Goal: Task Accomplishment & Management: Manage account settings

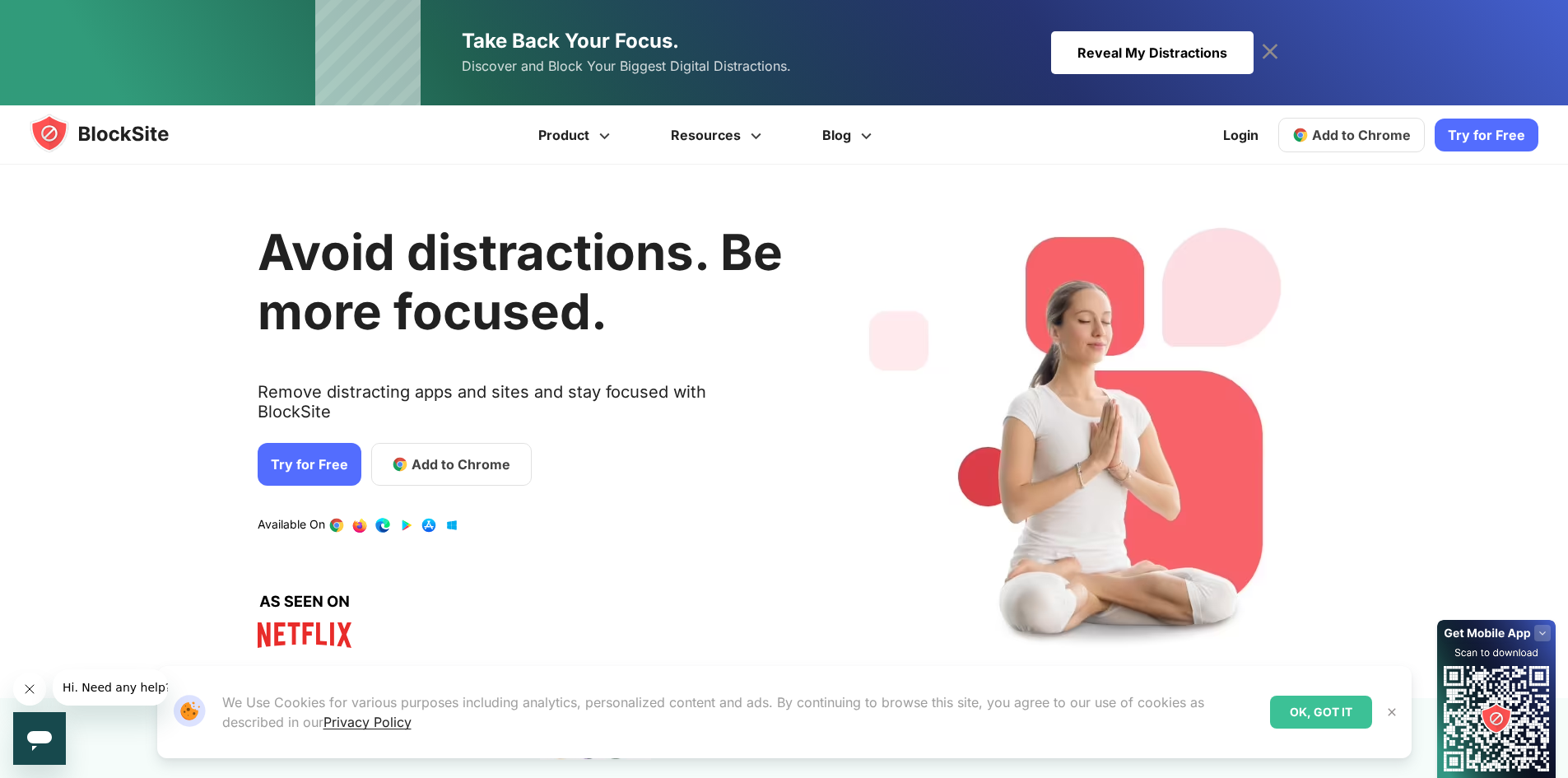
click at [316, 443] on link "Try for Free" at bounding box center [309, 464] width 104 height 43
click at [438, 455] on span "Add to Chrome" at bounding box center [461, 465] width 99 height 20
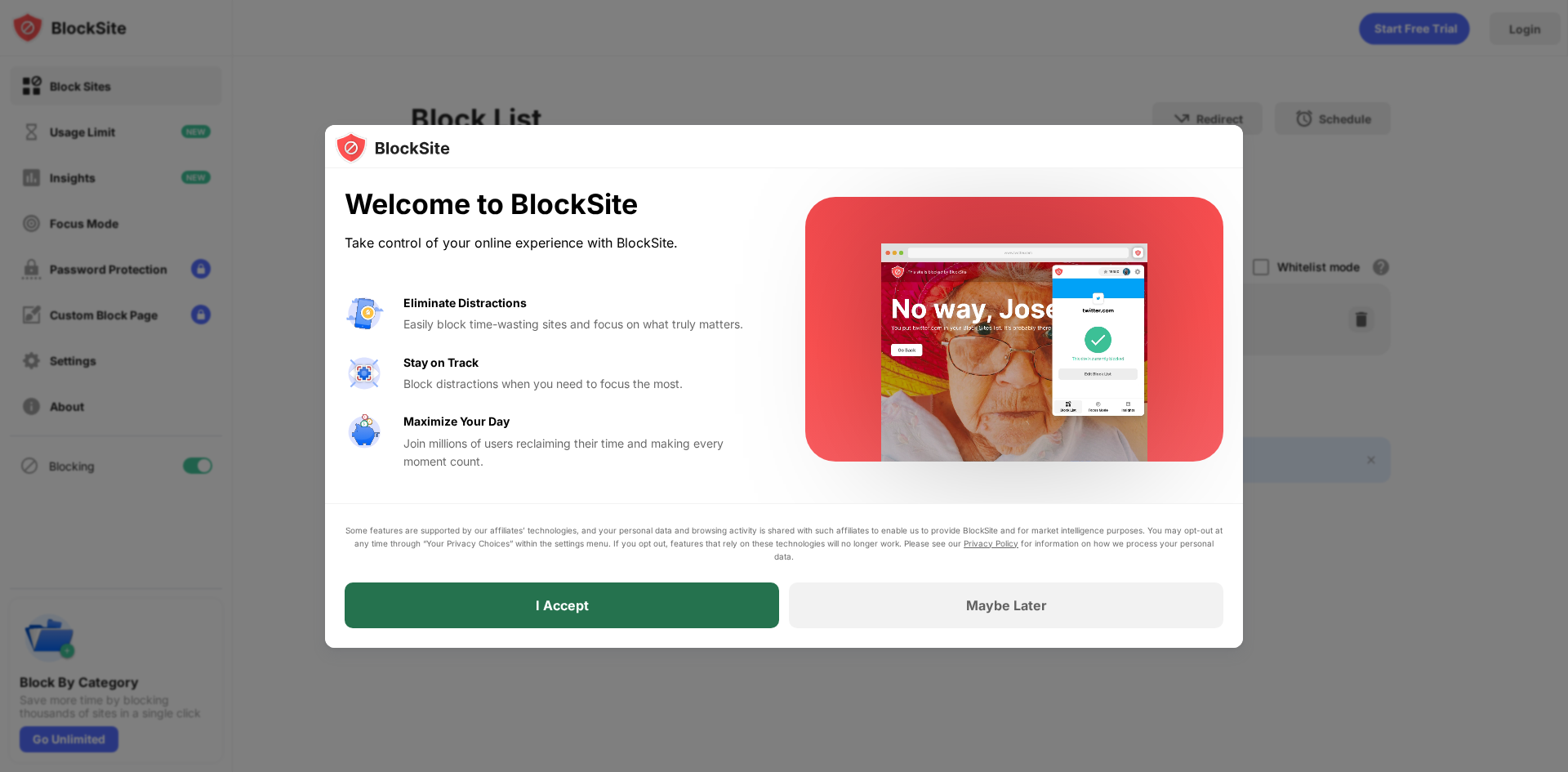
click at [517, 606] on div "I Accept" at bounding box center [562, 605] width 435 height 46
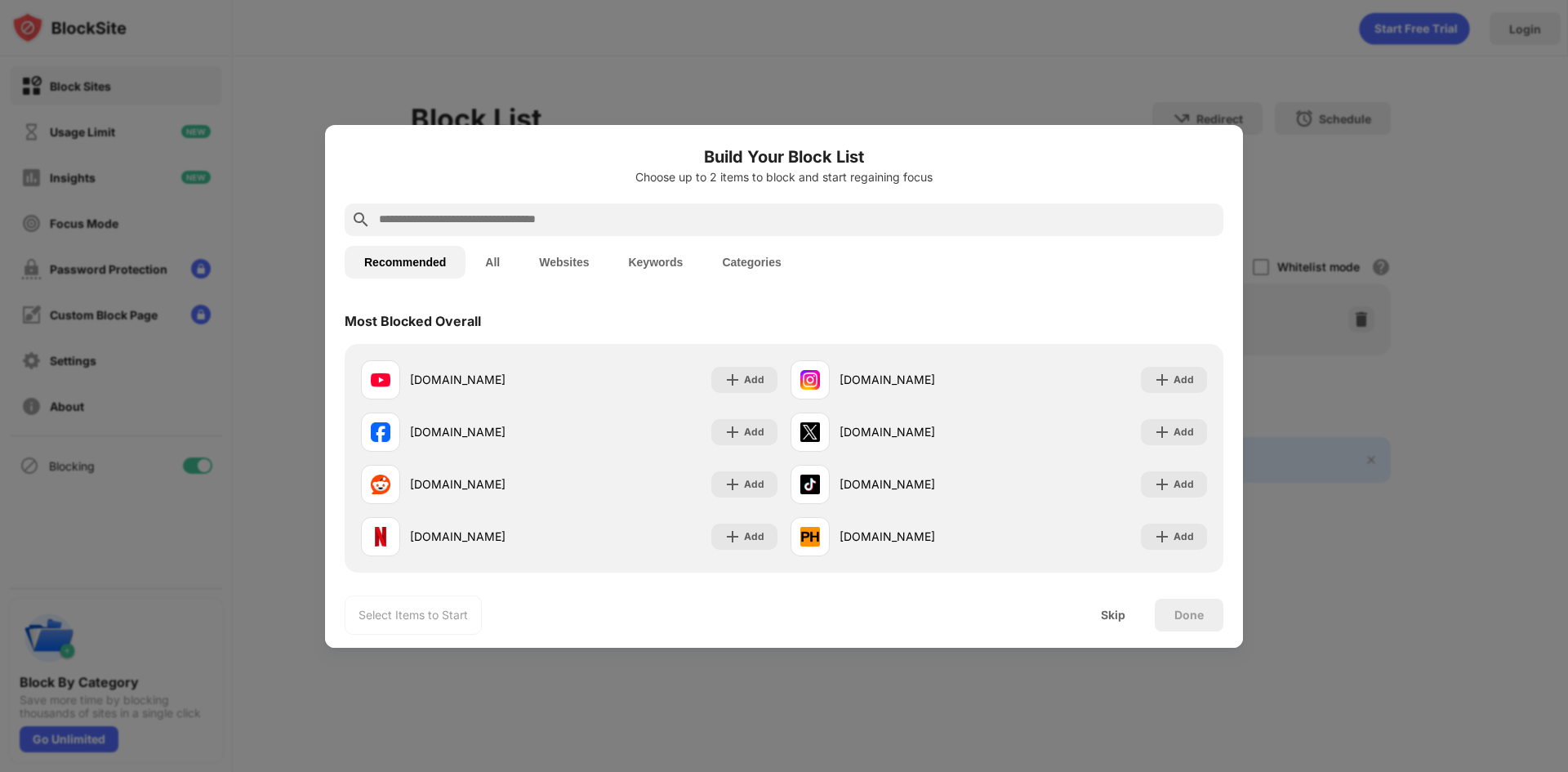
click at [564, 265] on button "Websites" at bounding box center [564, 262] width 89 height 33
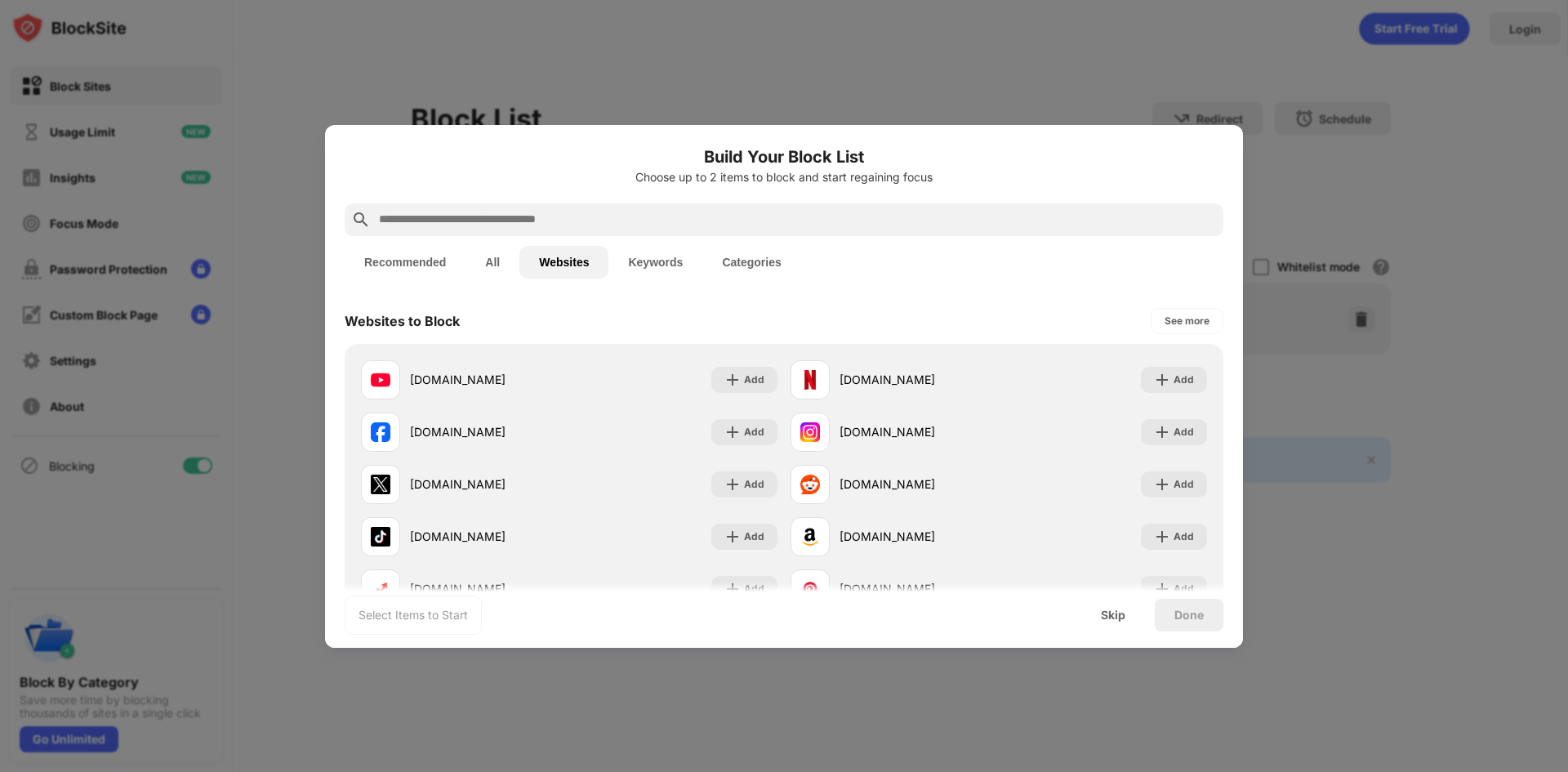
click at [581, 229] on input "text" at bounding box center [797, 220] width 840 height 20
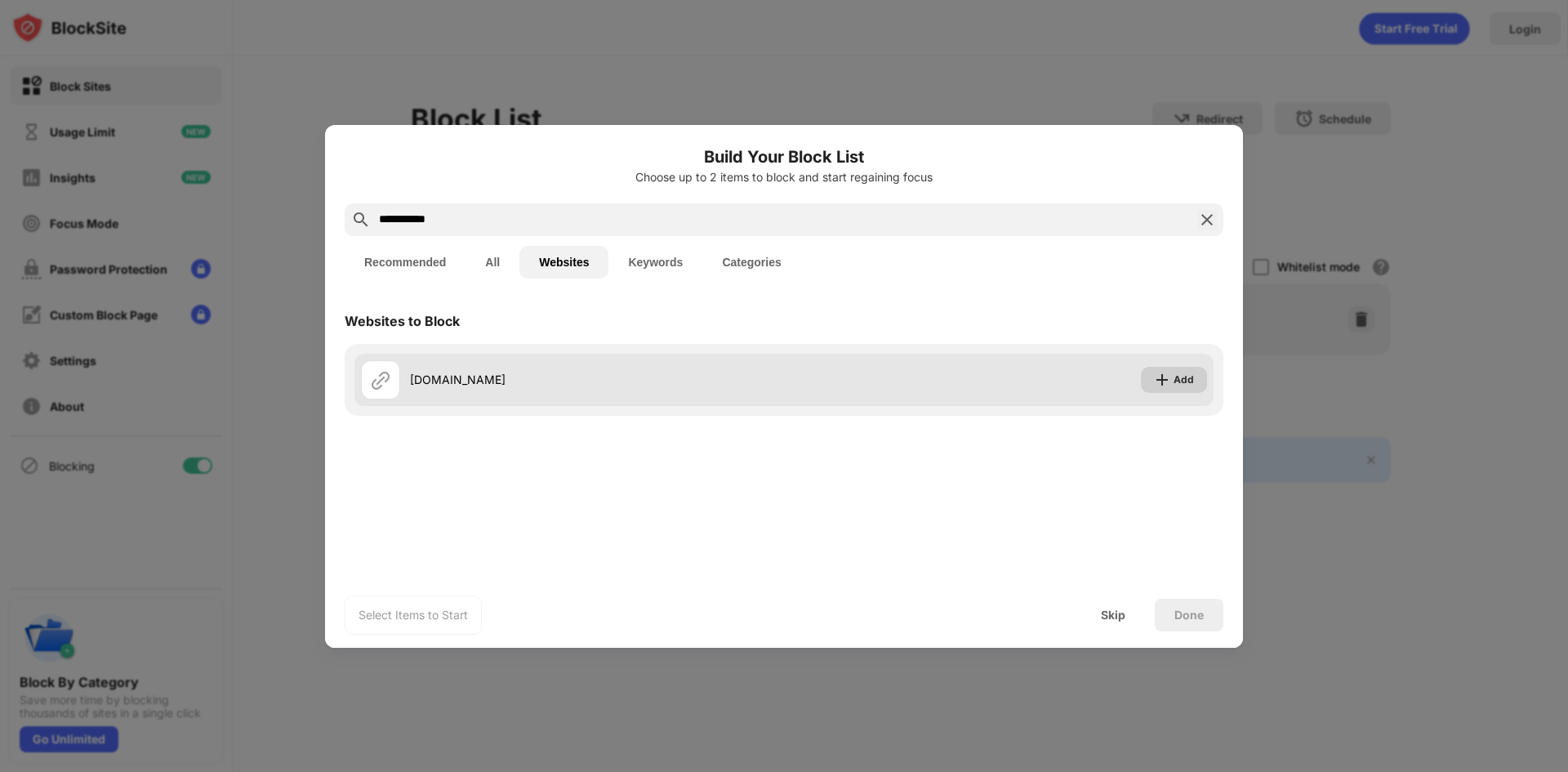
click at [1179, 385] on div "Add" at bounding box center [1184, 380] width 20 height 16
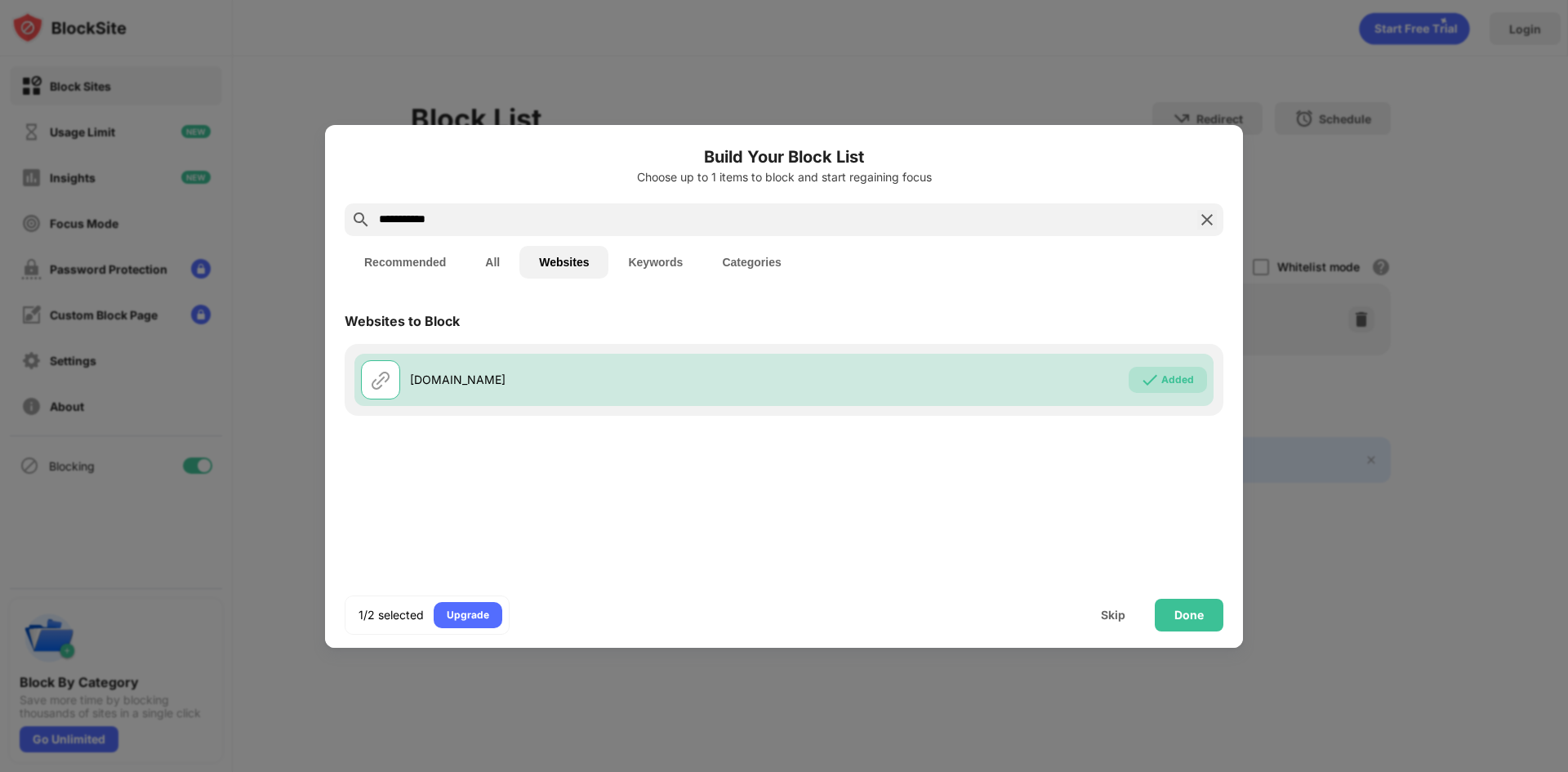
drag, startPoint x: 459, startPoint y: 232, endPoint x: 459, endPoint y: 222, distance: 10.0
click at [459, 229] on div "**********" at bounding box center [784, 220] width 879 height 33
click at [459, 222] on input "**********" at bounding box center [784, 220] width 813 height 20
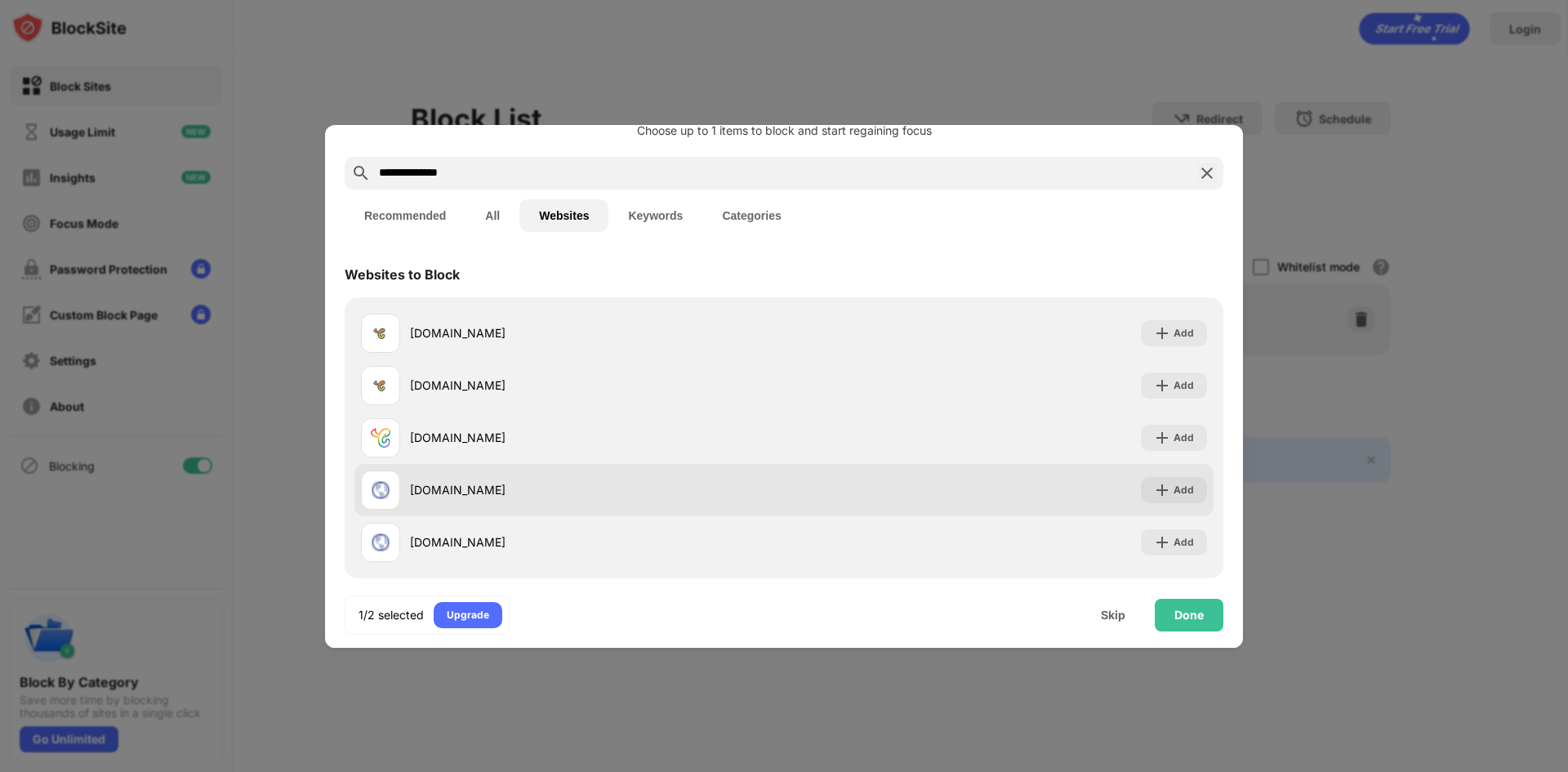
scroll to position [59, 0]
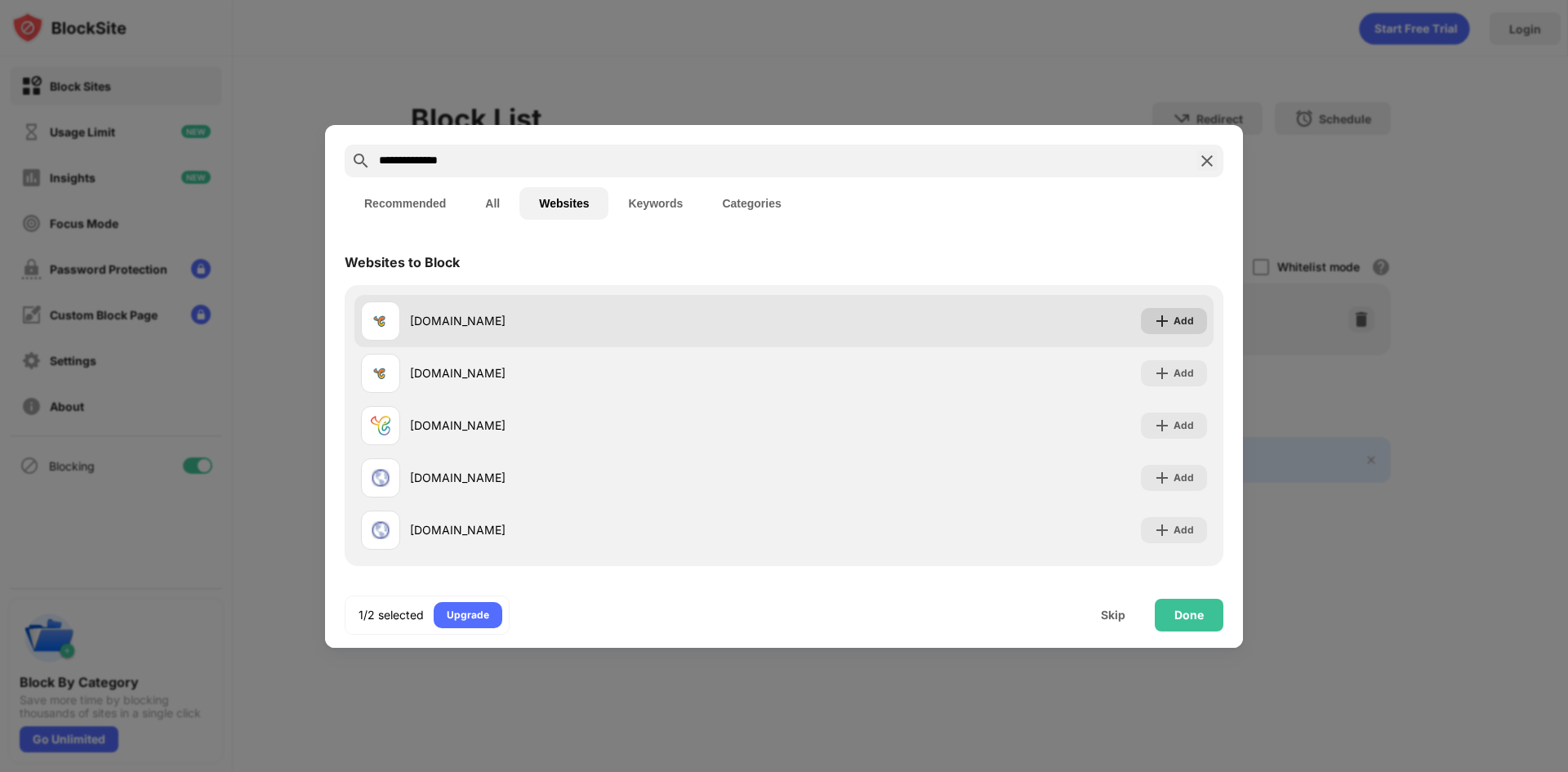
type input "**********"
click at [1180, 320] on div "Add" at bounding box center [1184, 321] width 20 height 16
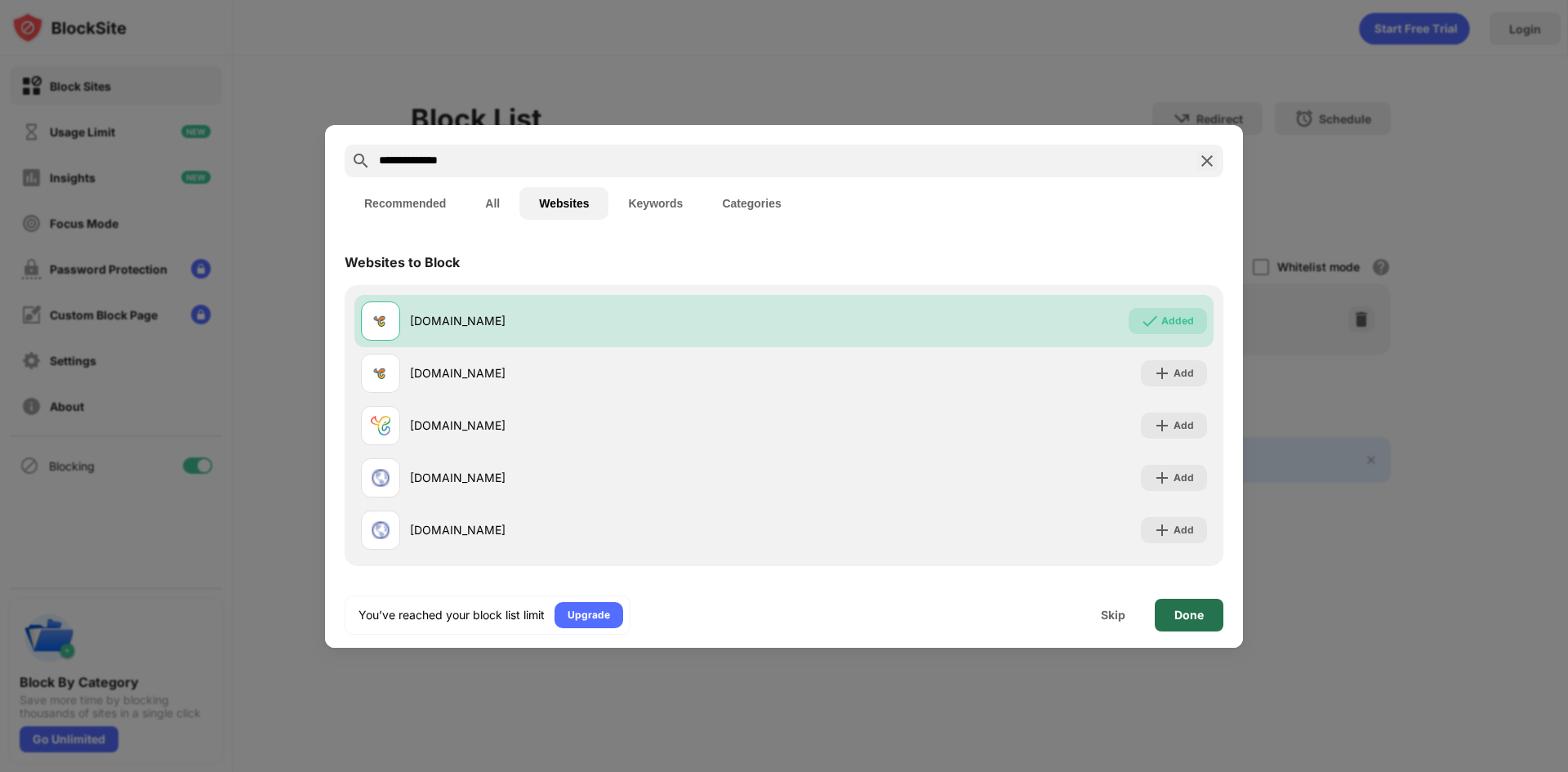
click at [1185, 616] on div "Done" at bounding box center [1189, 615] width 29 height 13
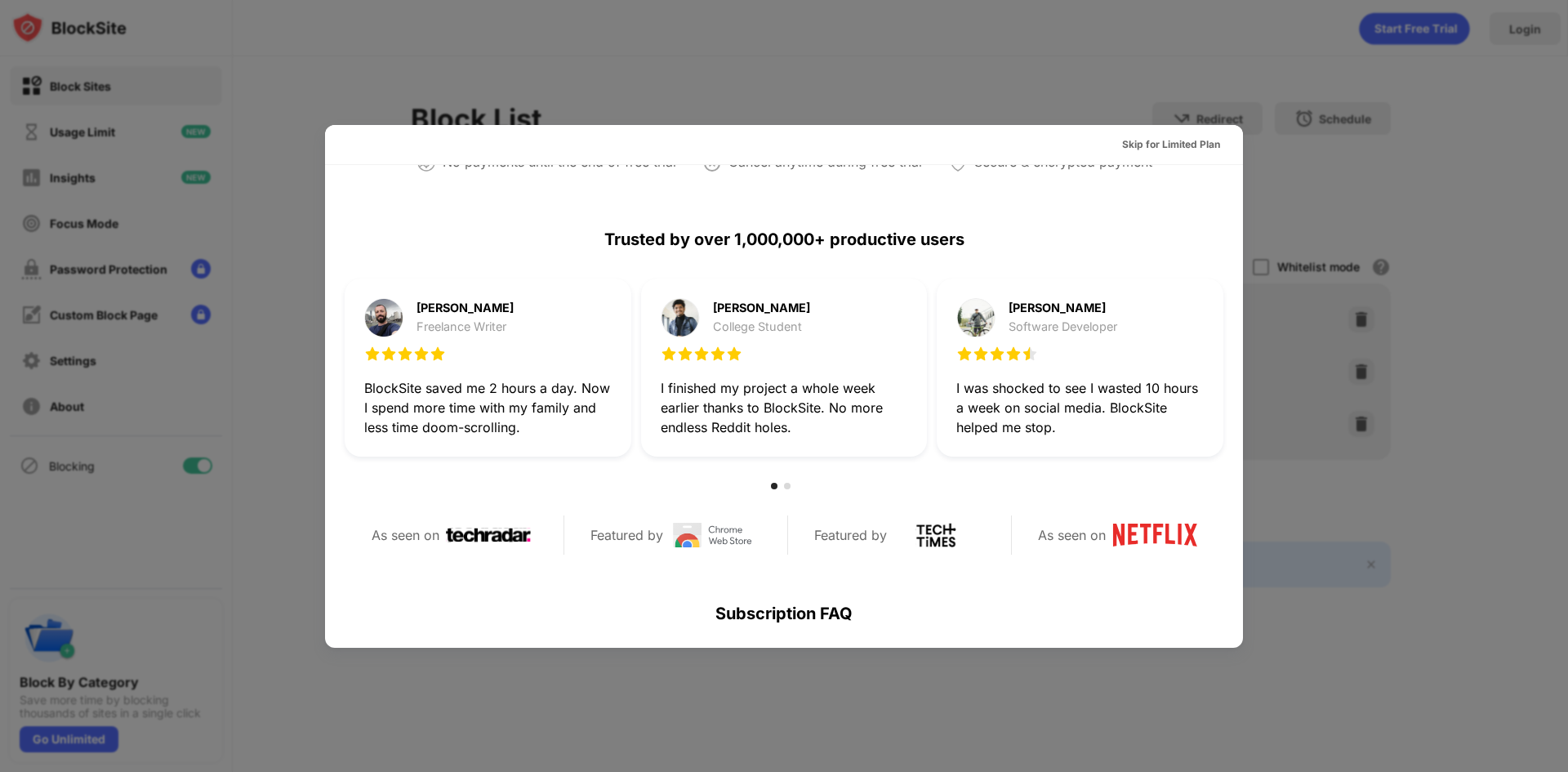
scroll to position [797, 0]
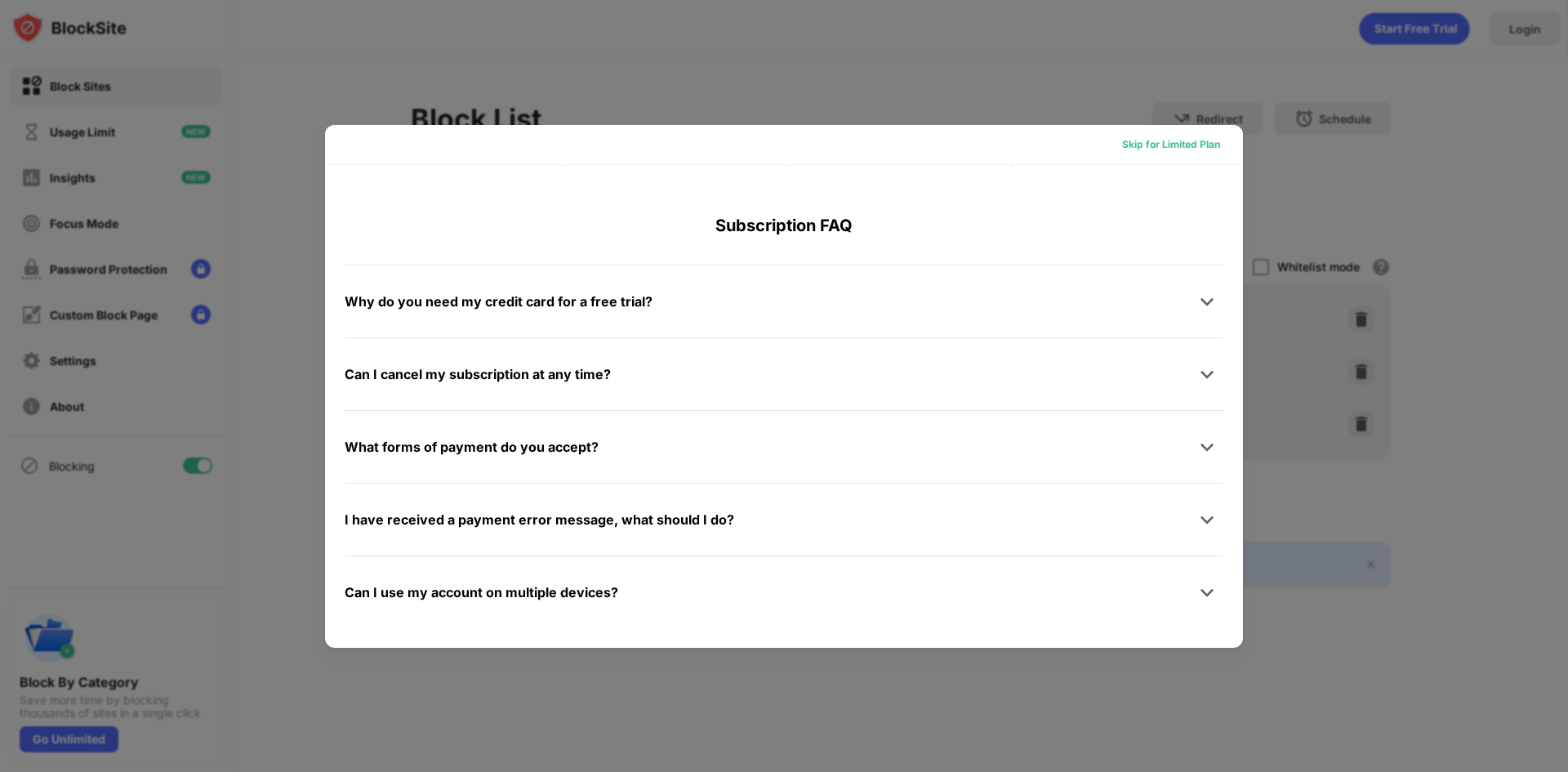
click at [1187, 142] on div "Skip for Limited Plan" at bounding box center [1171, 145] width 98 height 16
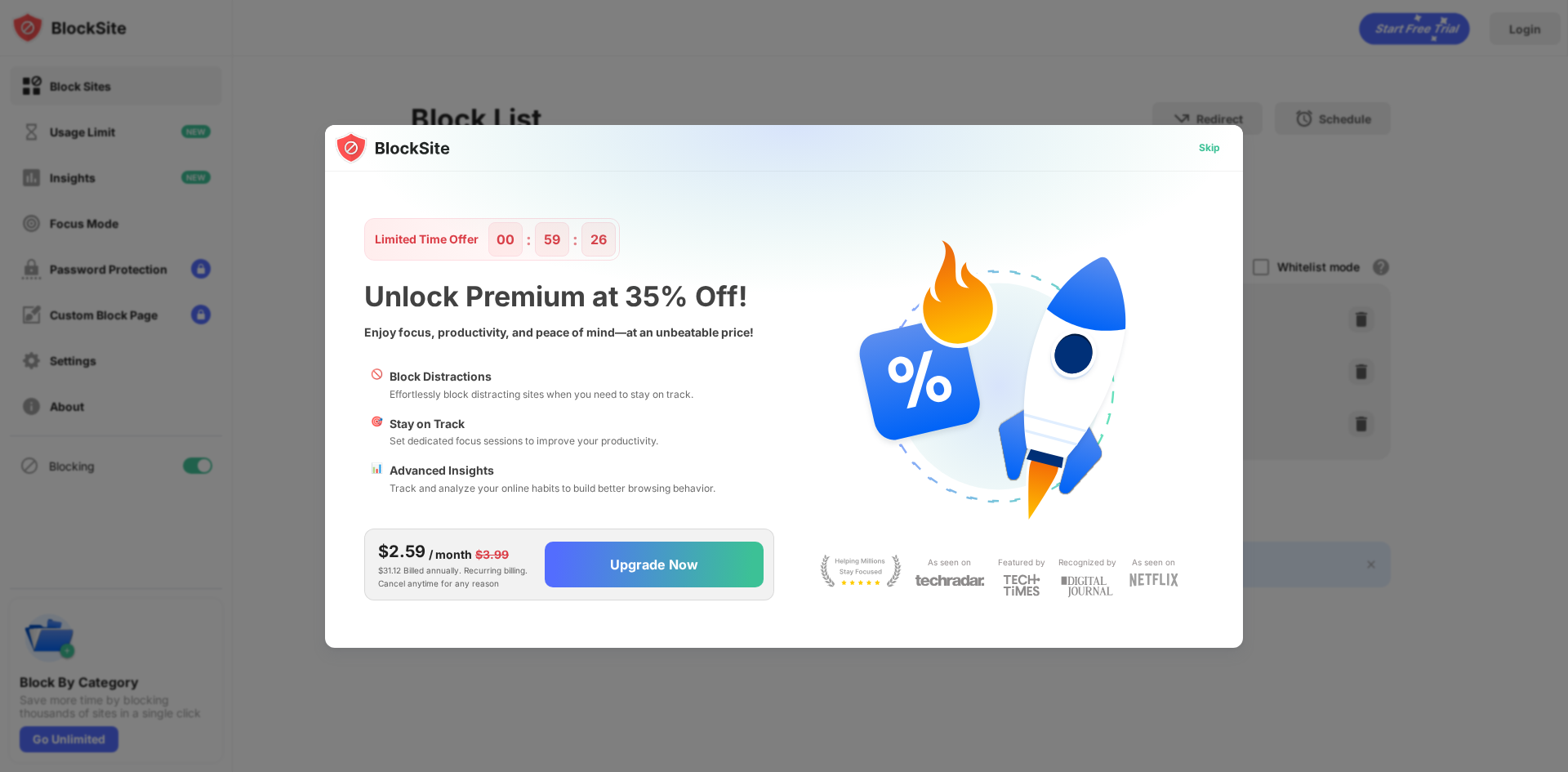
click at [1208, 141] on div "Skip" at bounding box center [1209, 148] width 21 height 16
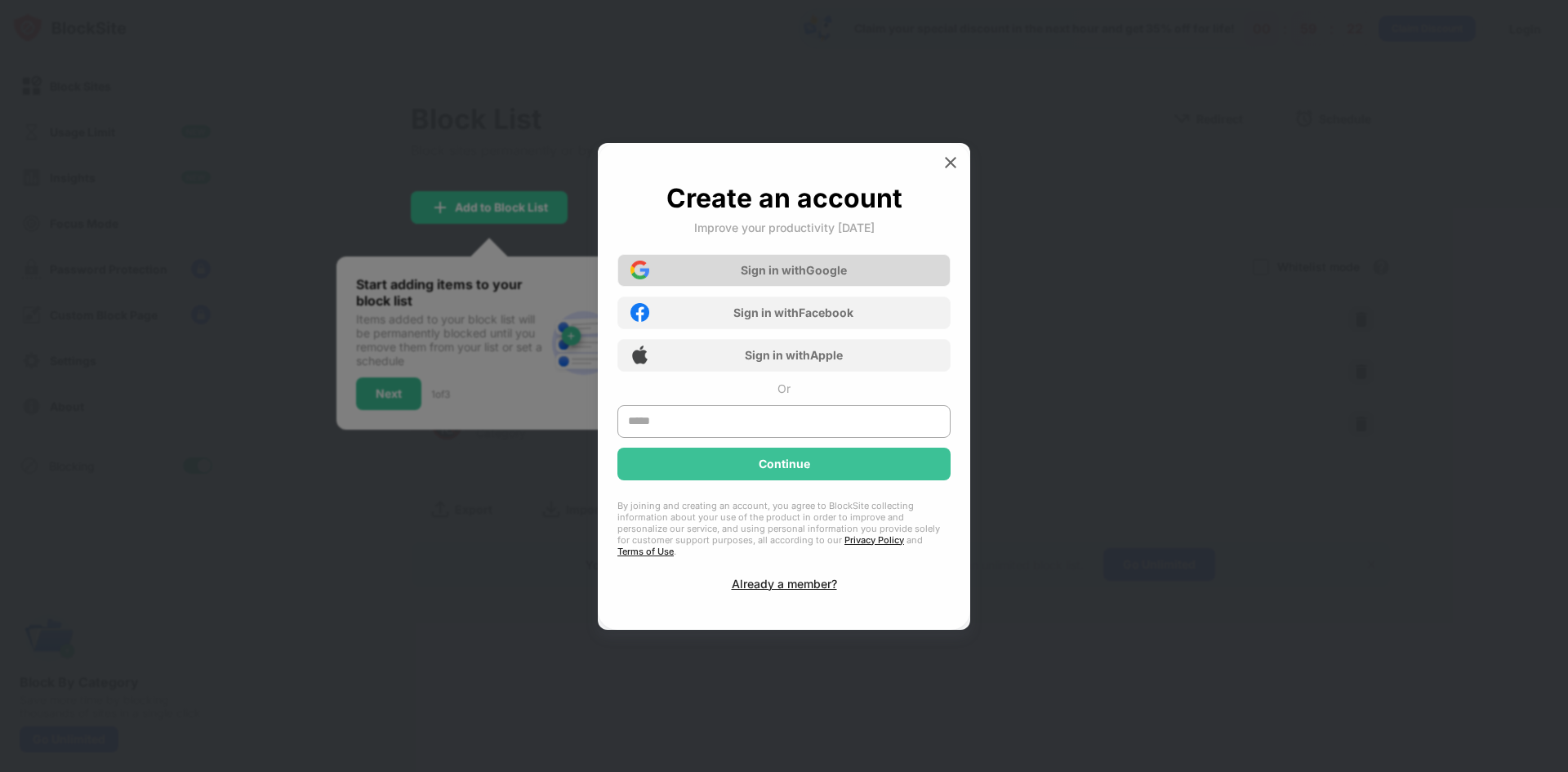
click at [860, 272] on div "Sign in with Google" at bounding box center [784, 271] width 334 height 33
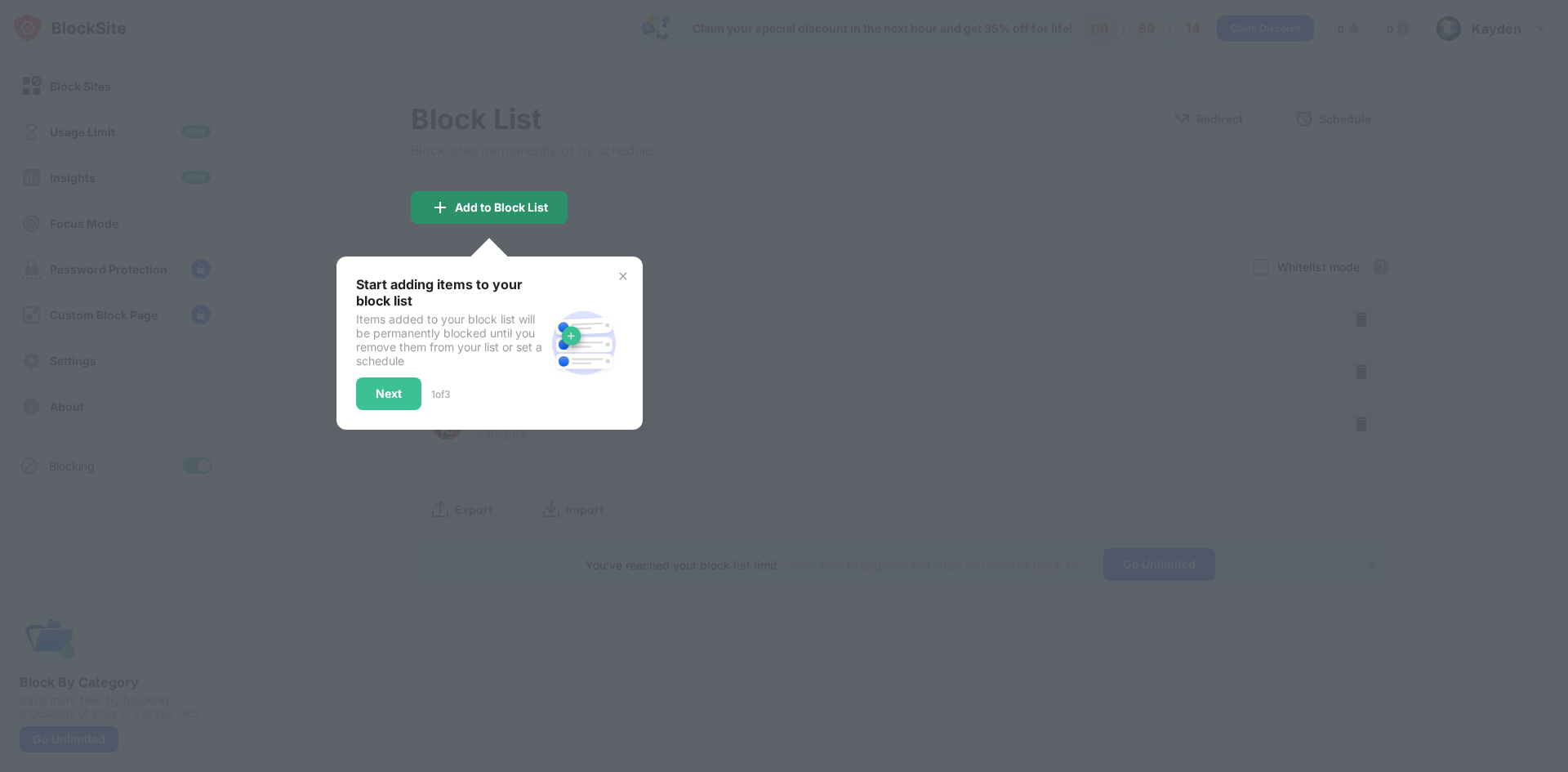
click at [501, 202] on div "Add to Block List" at bounding box center [501, 207] width 93 height 13
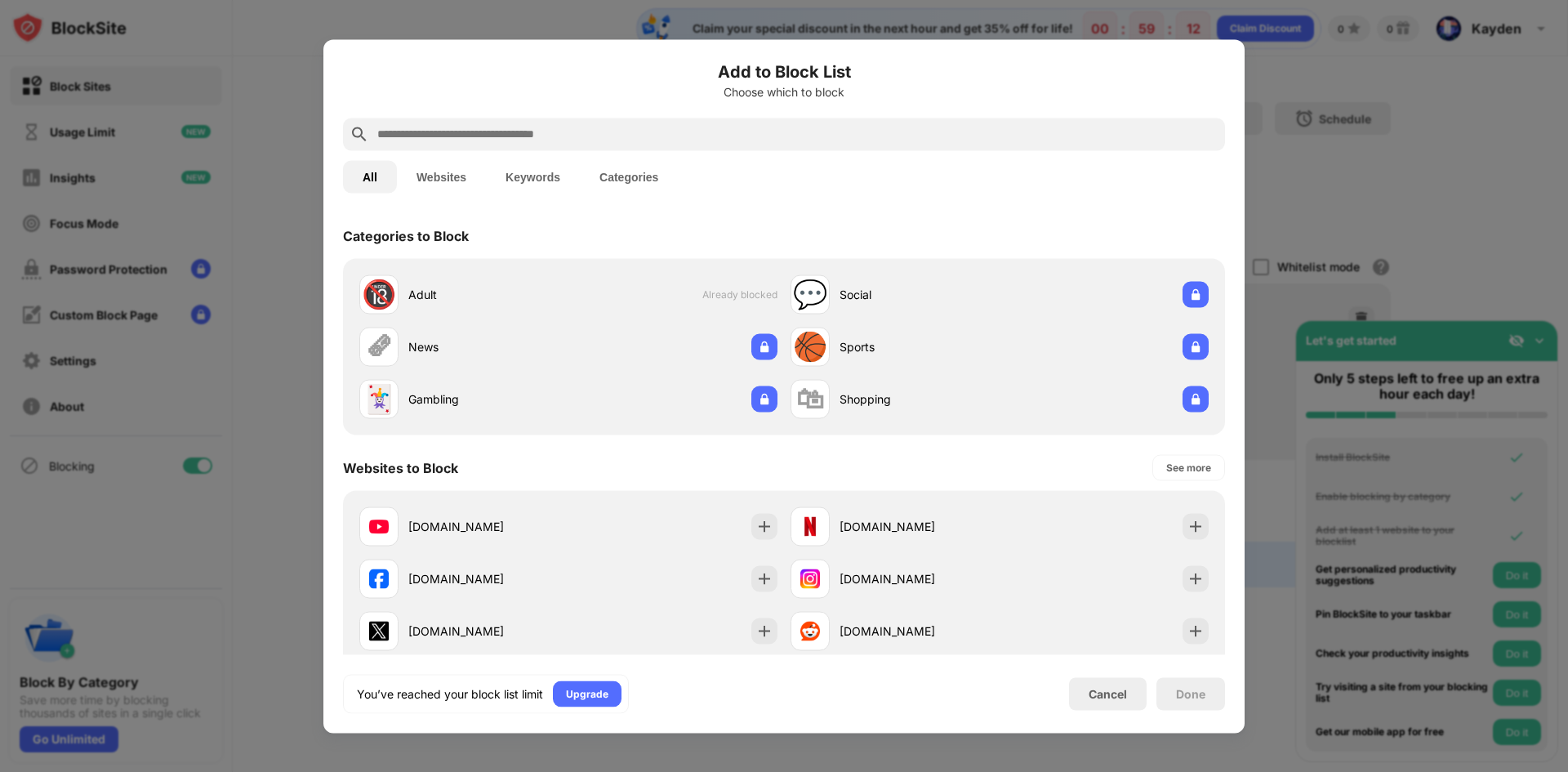
click at [1300, 169] on div at bounding box center [784, 386] width 1568 height 772
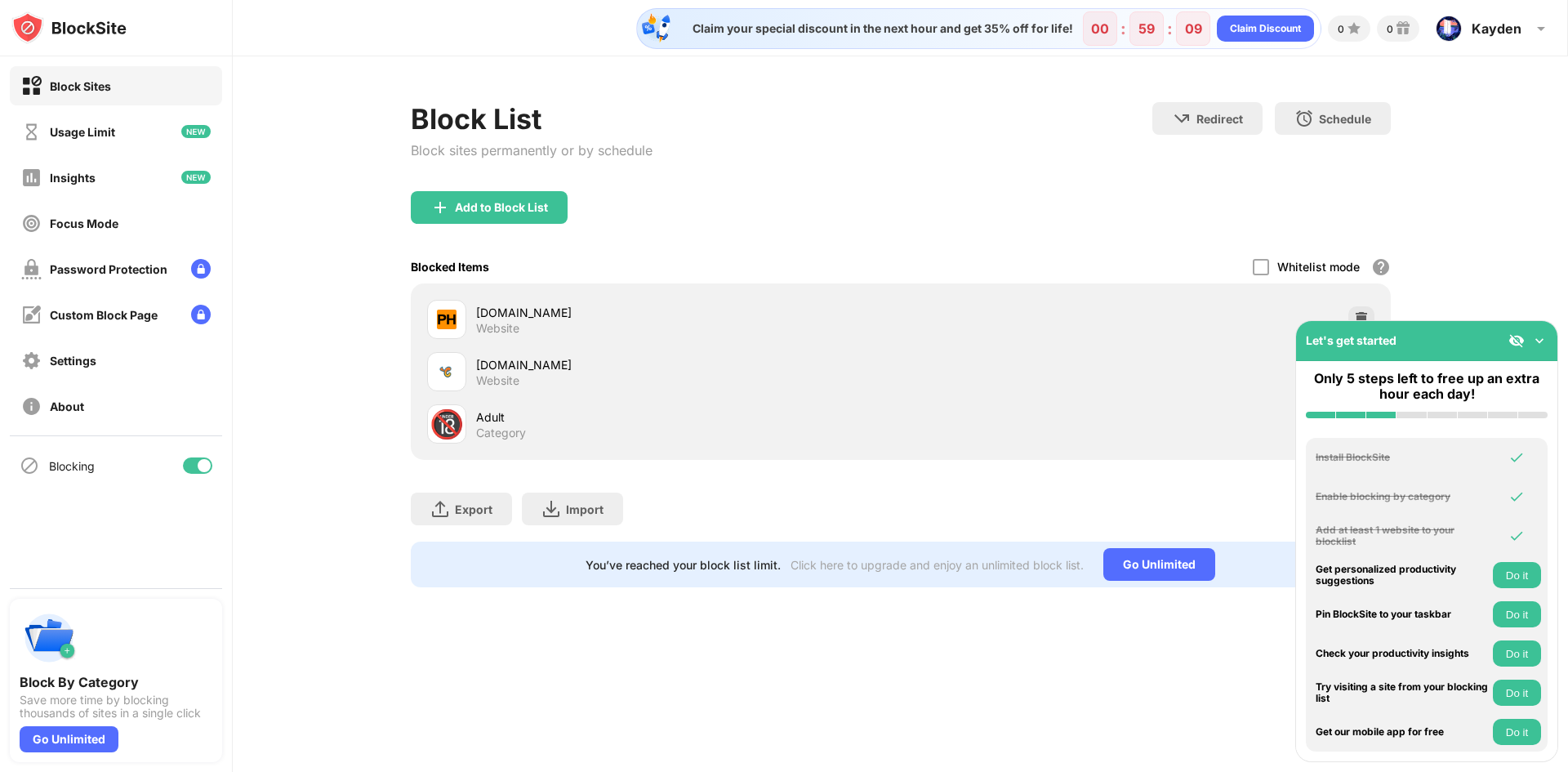
click at [1413, 340] on div "Let's get started" at bounding box center [1427, 341] width 262 height 40
click at [1537, 343] on img at bounding box center [1540, 341] width 16 height 16
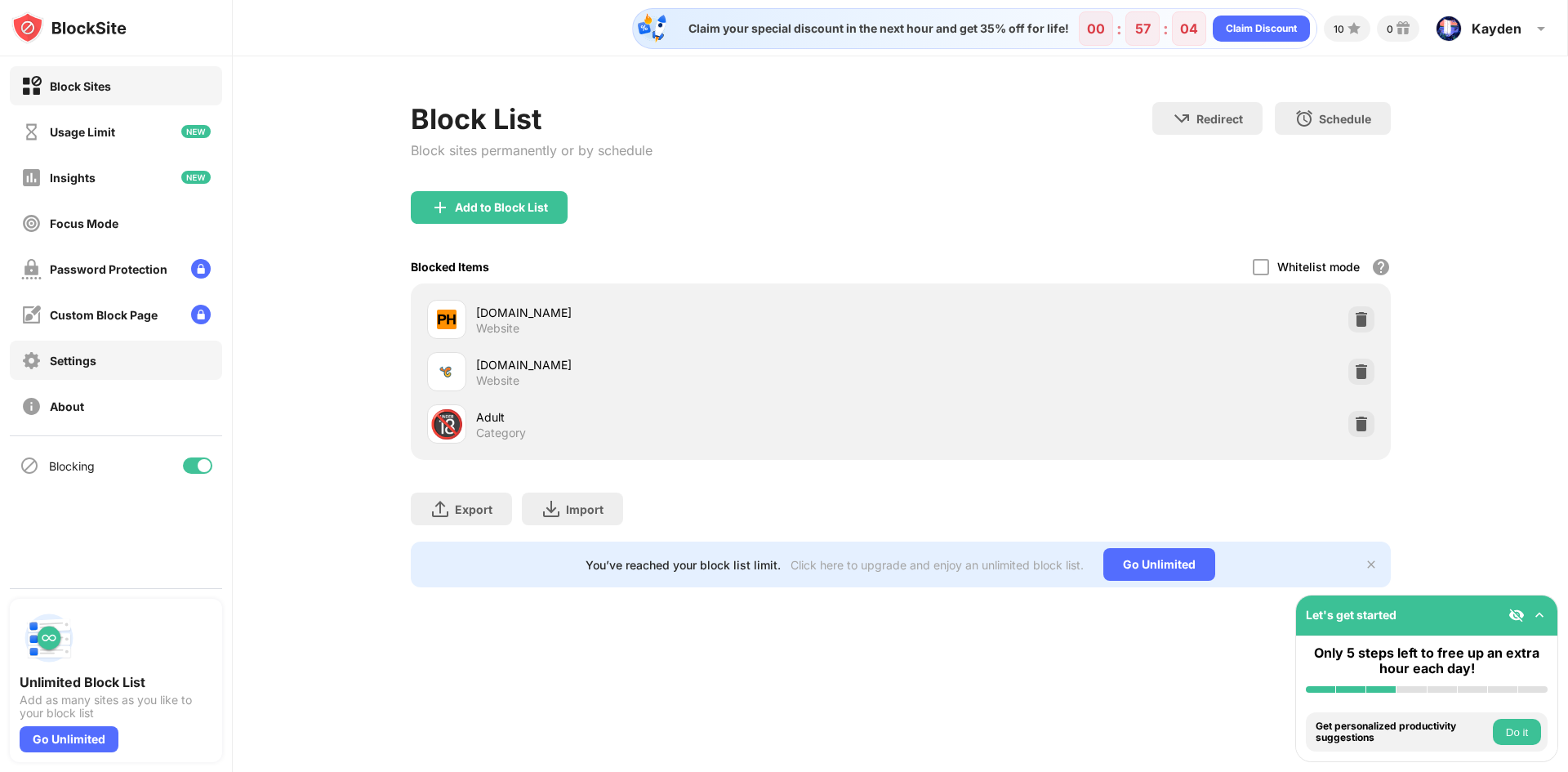
click at [127, 369] on div "Settings" at bounding box center [116, 360] width 212 height 39
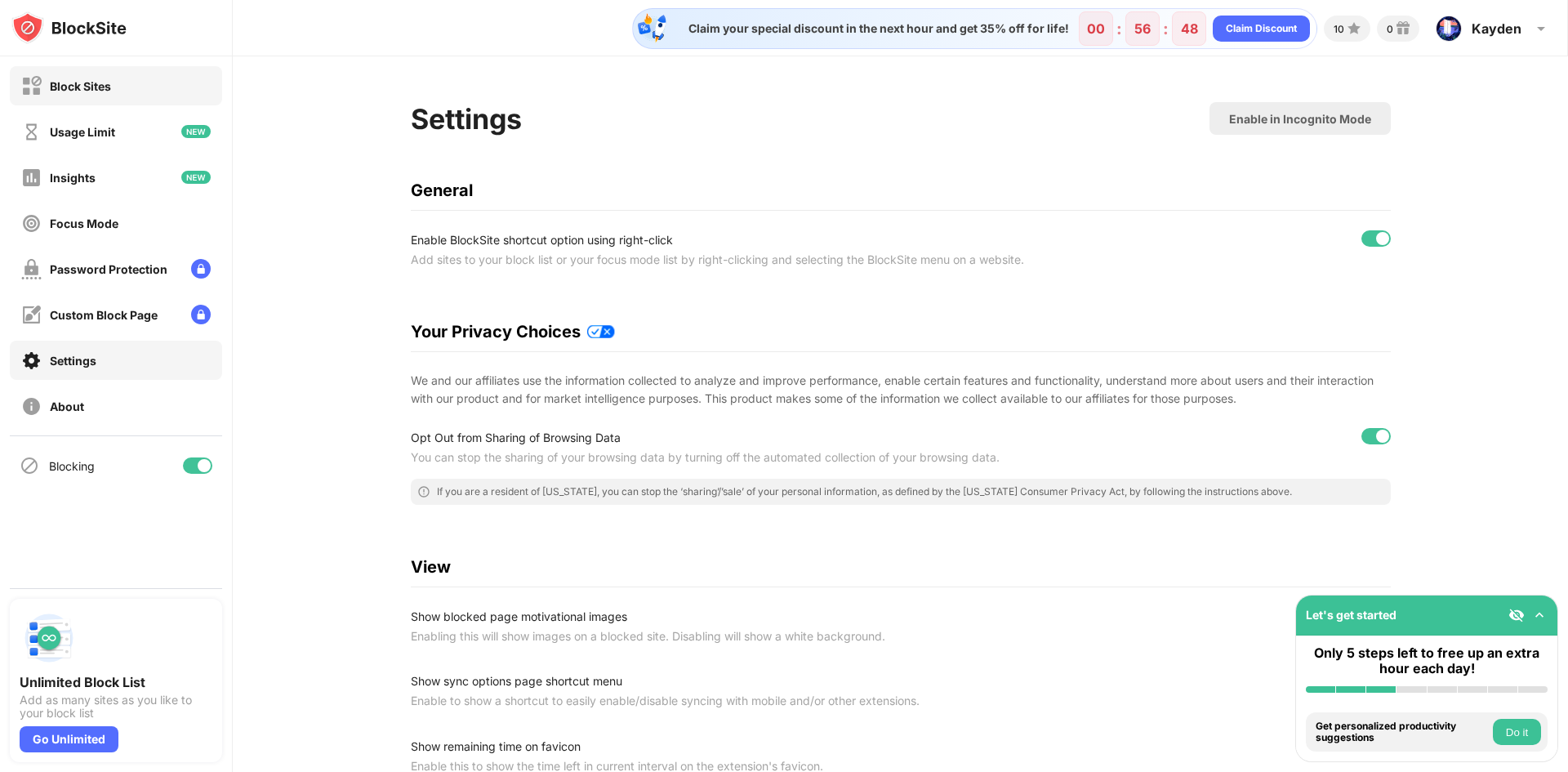
click at [77, 79] on div "Block Sites" at bounding box center [80, 86] width 61 height 14
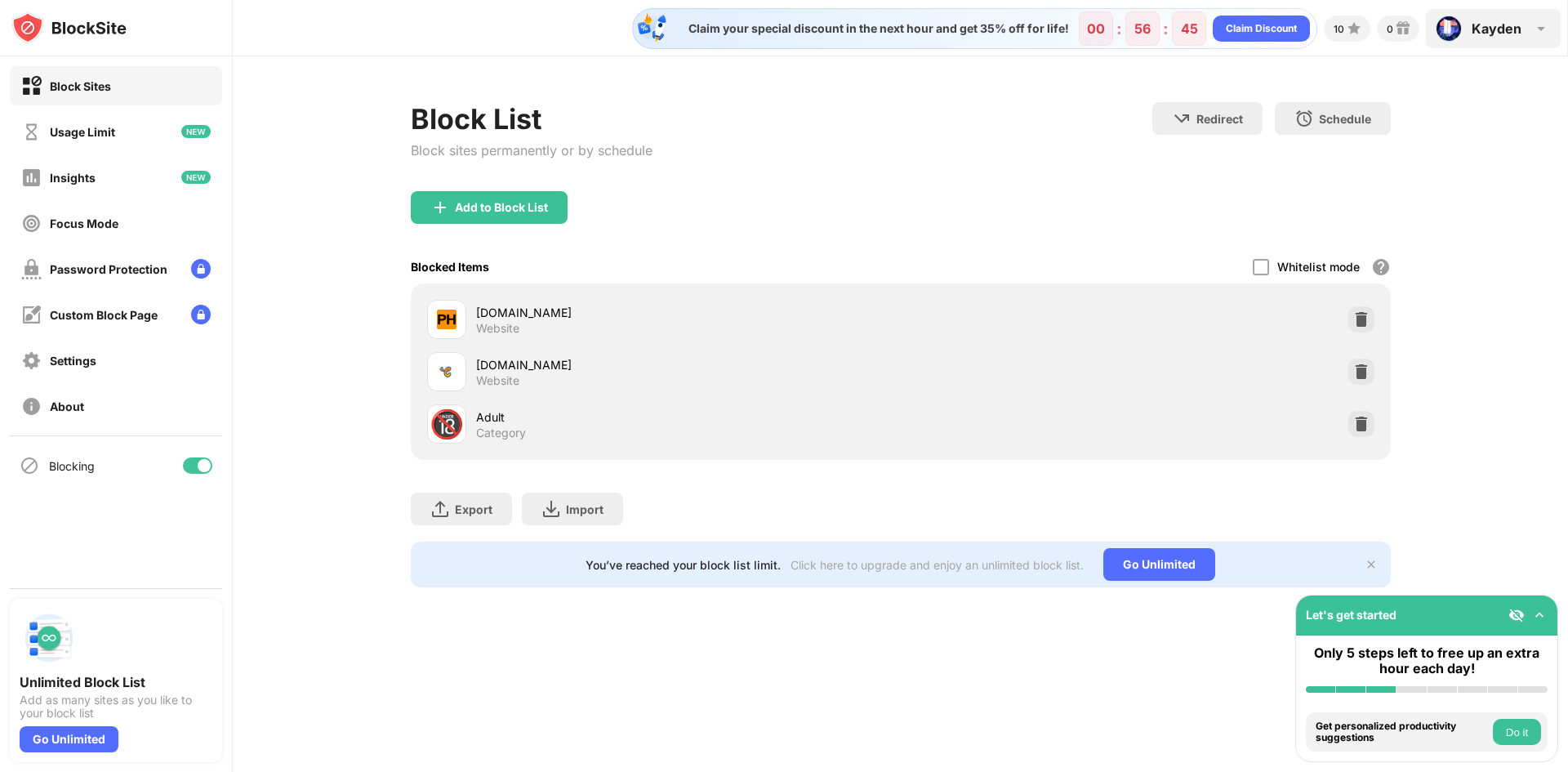
click at [1517, 26] on div "Kayden" at bounding box center [1497, 28] width 50 height 16
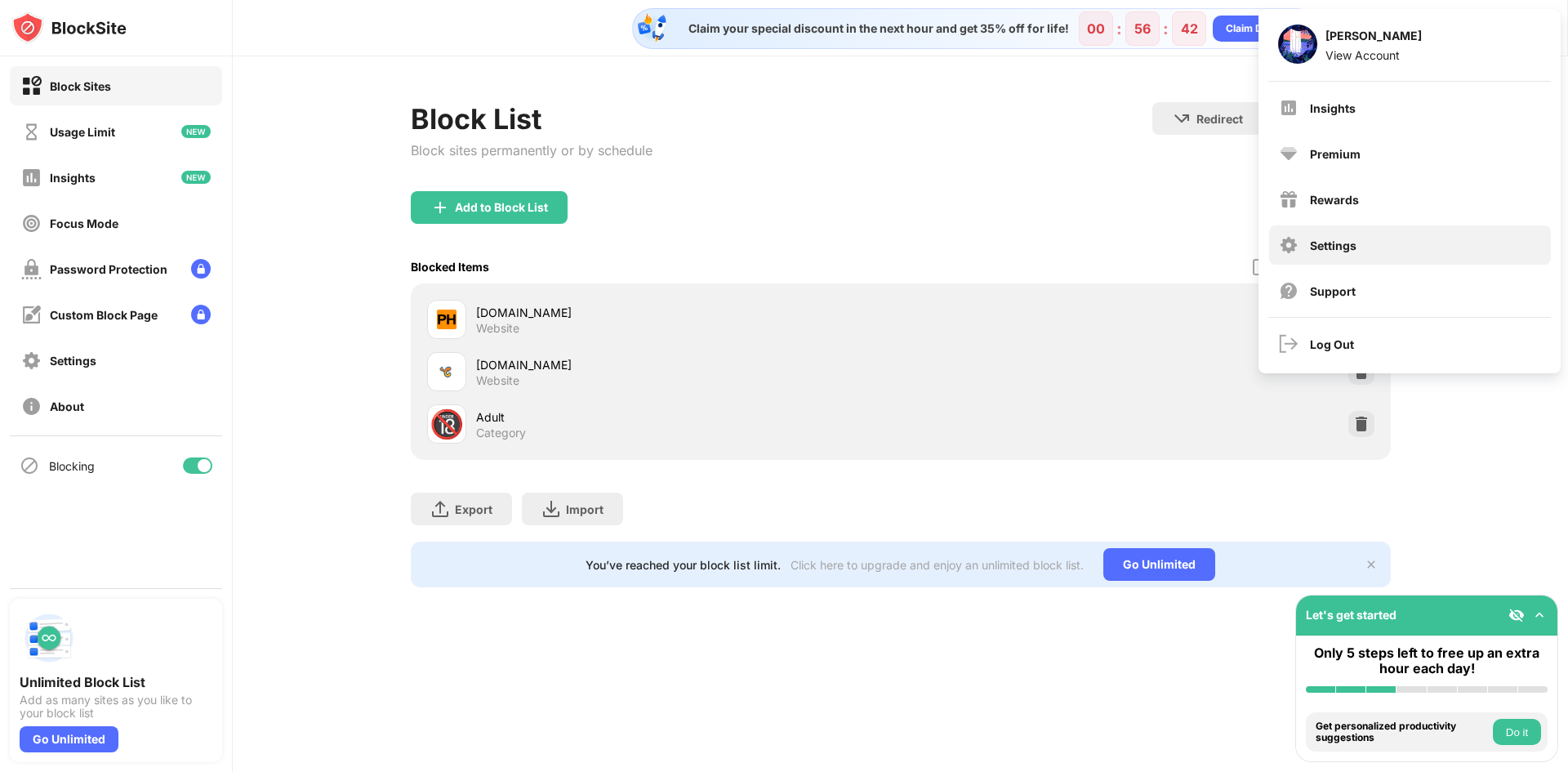
click at [1371, 251] on div "Settings" at bounding box center [1409, 244] width 282 height 39
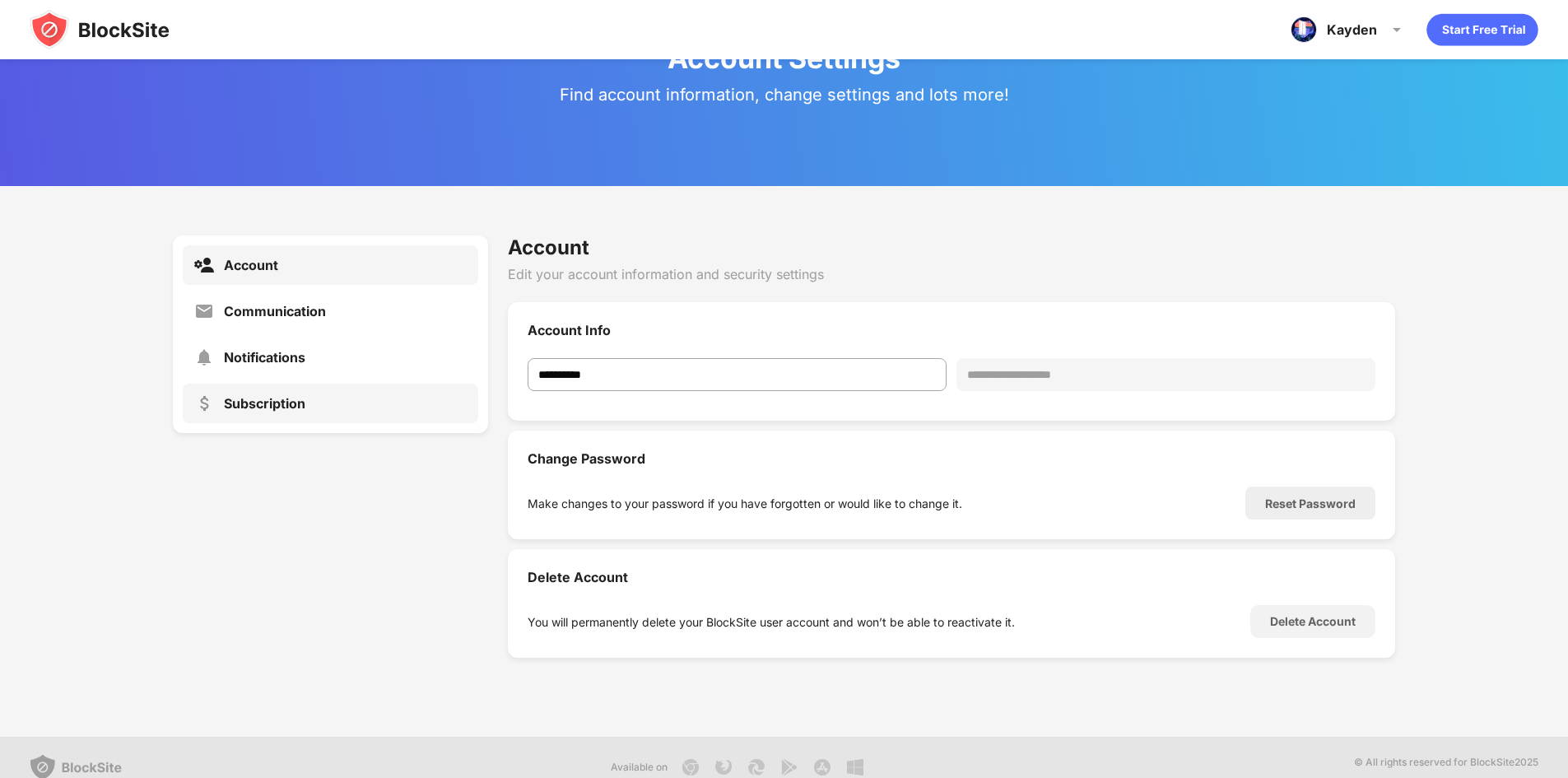
scroll to position [60, 0]
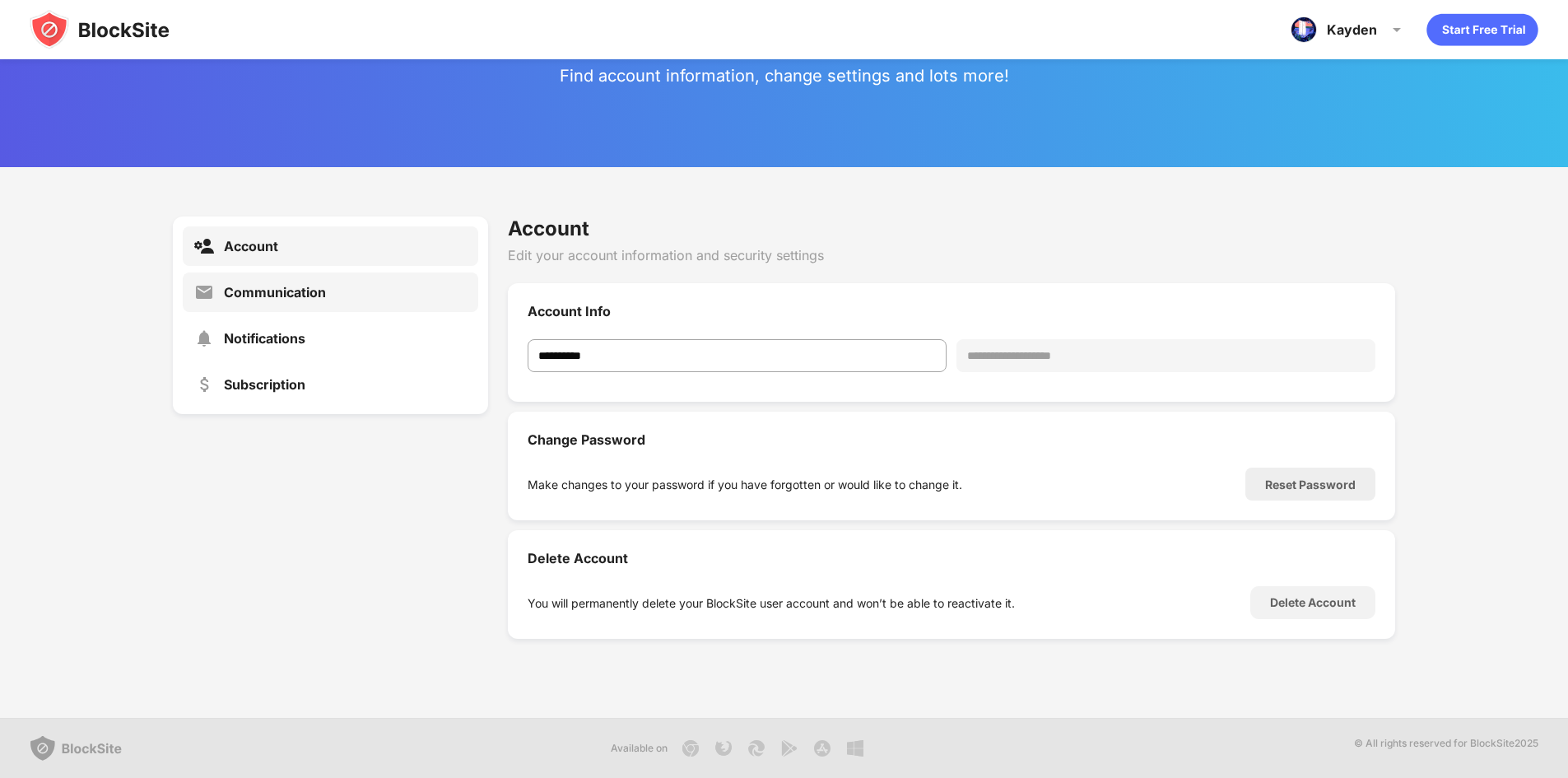
click at [321, 277] on div "Communication" at bounding box center [331, 292] width 296 height 39
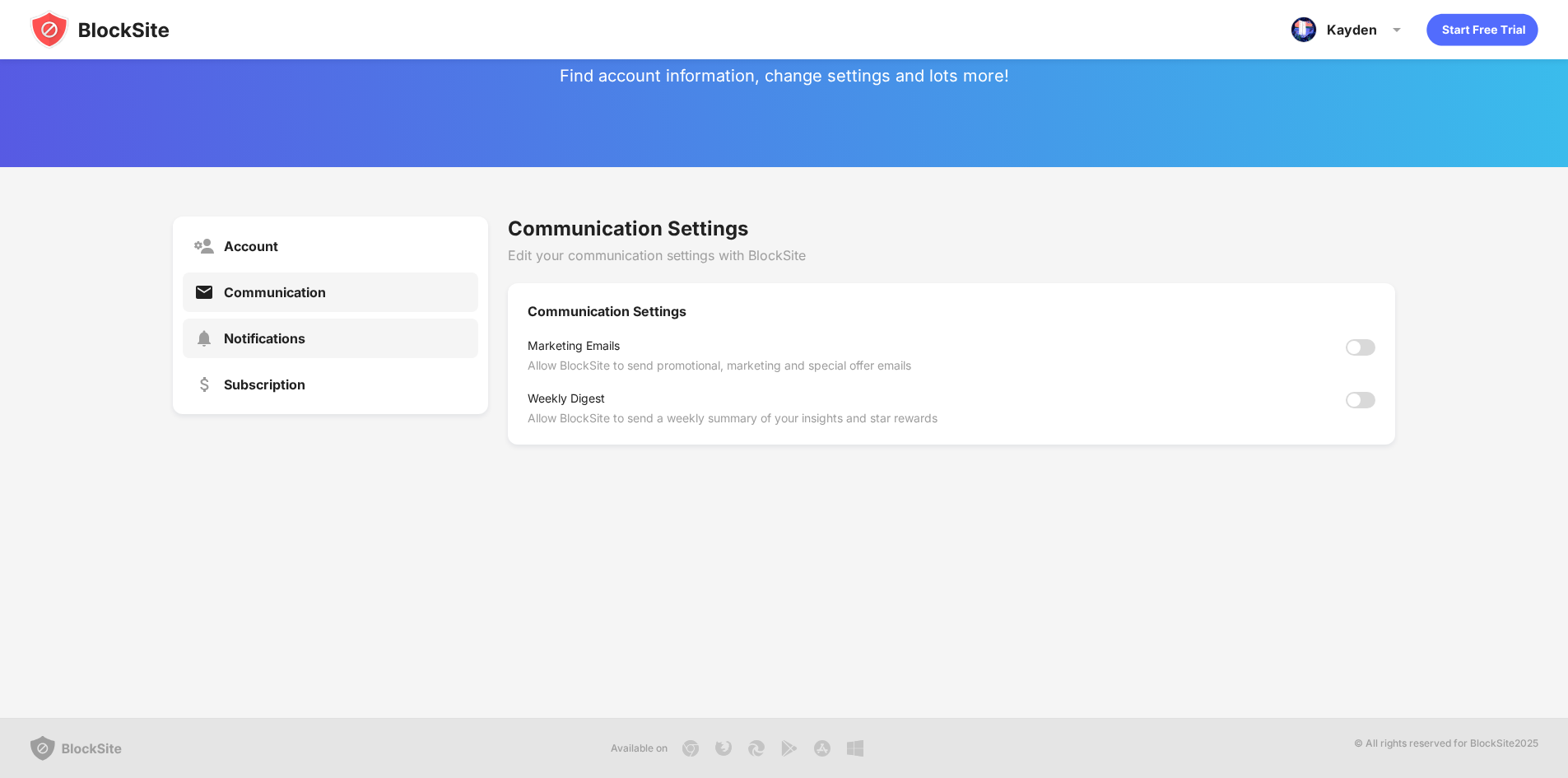
click at [318, 329] on div "Notifications" at bounding box center [331, 338] width 296 height 39
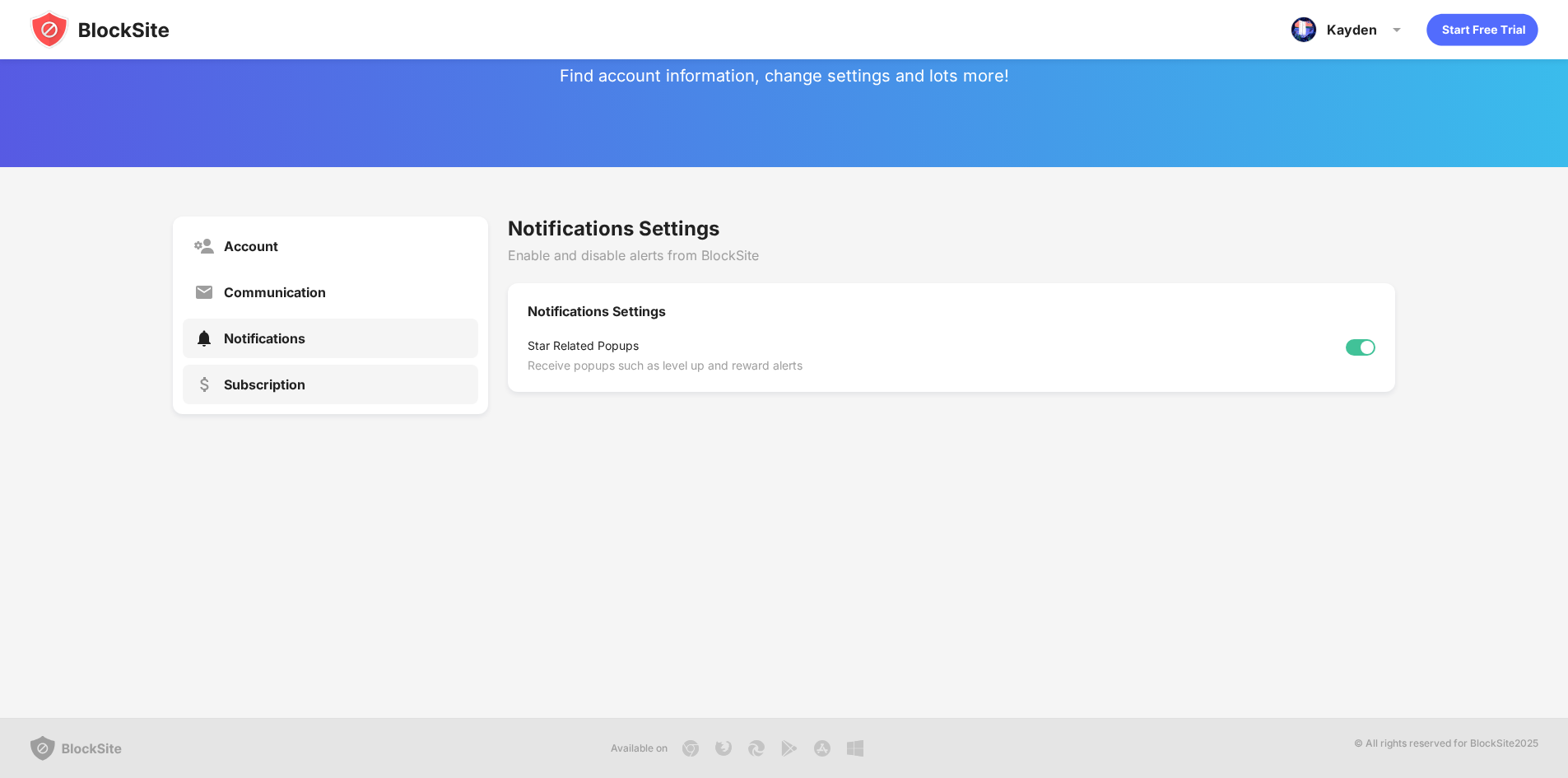
click at [352, 373] on div "Subscription" at bounding box center [331, 384] width 296 height 39
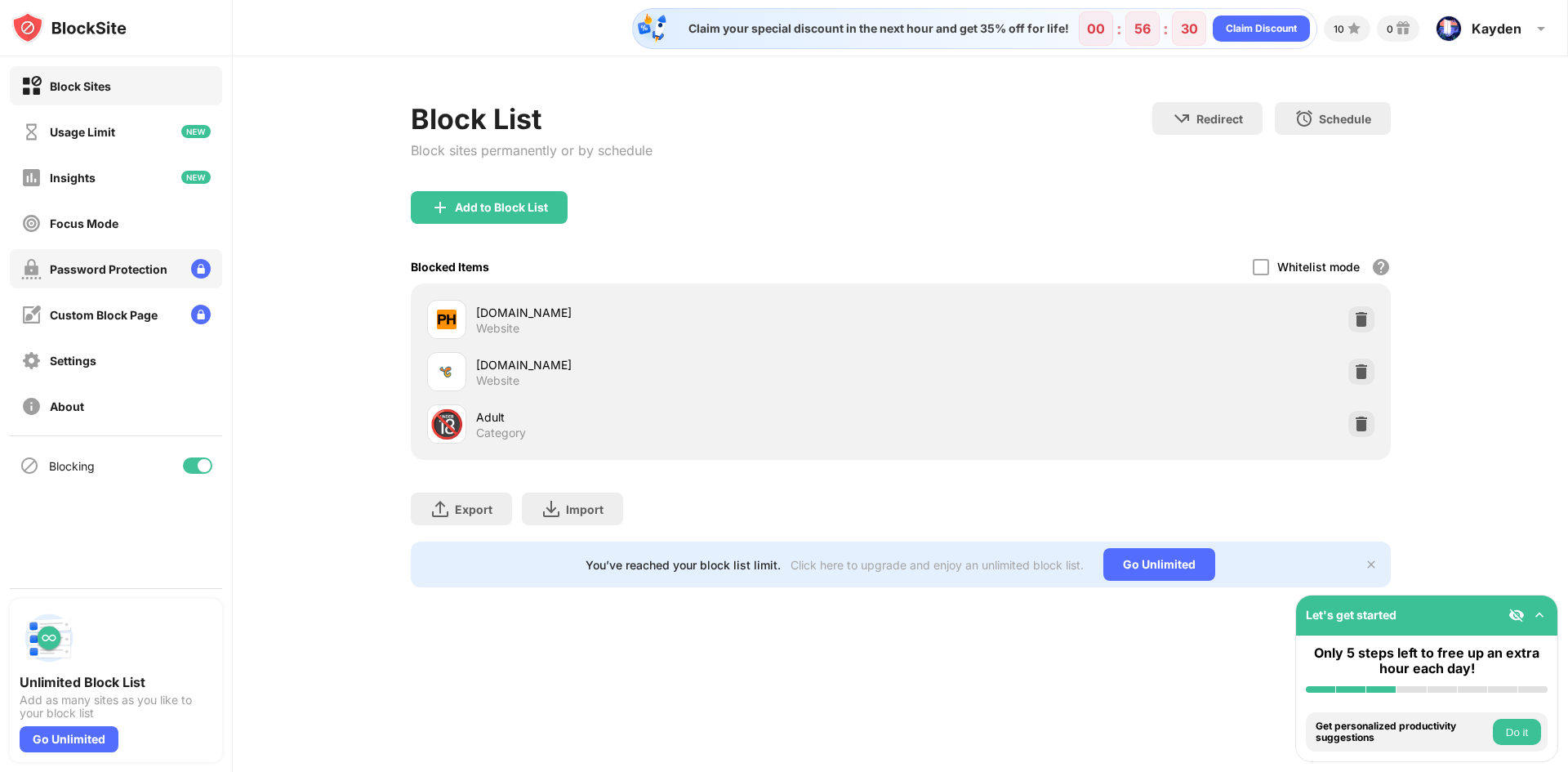
click at [129, 269] on div "Password Protection" at bounding box center [108, 269] width 118 height 14
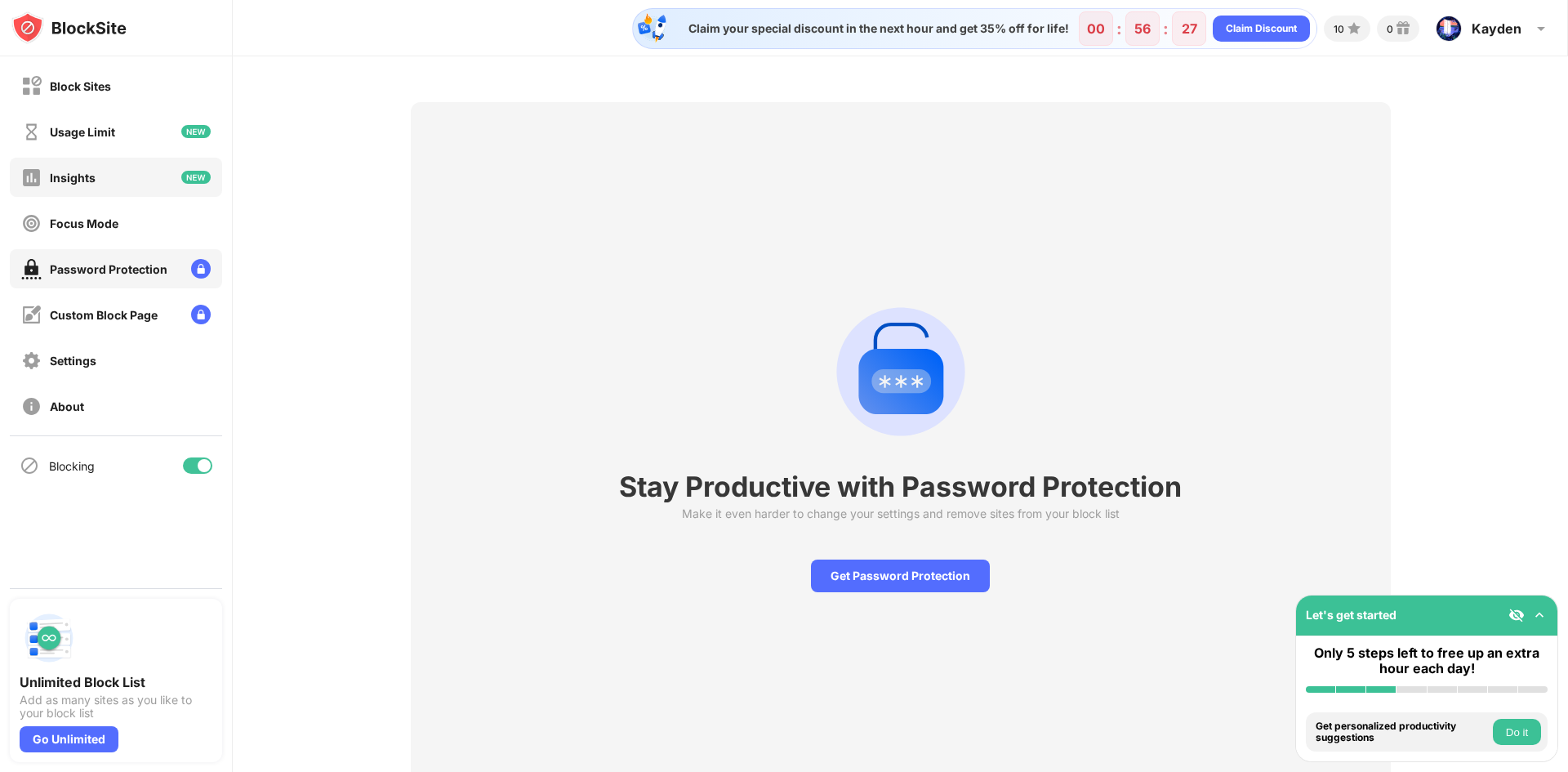
click at [146, 186] on div "Insights" at bounding box center [116, 177] width 212 height 39
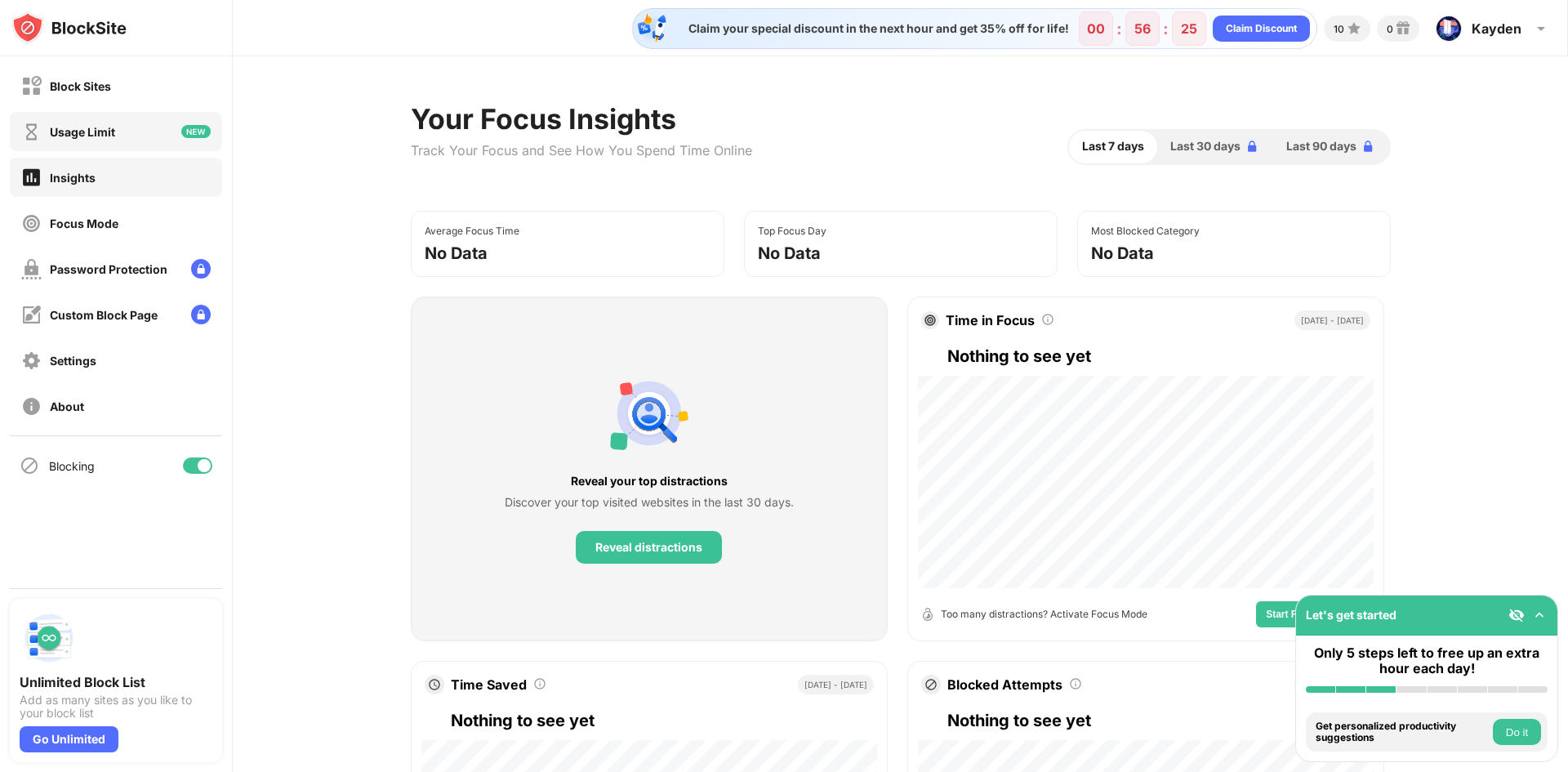
click at [134, 122] on div "Usage Limit" at bounding box center [116, 131] width 212 height 39
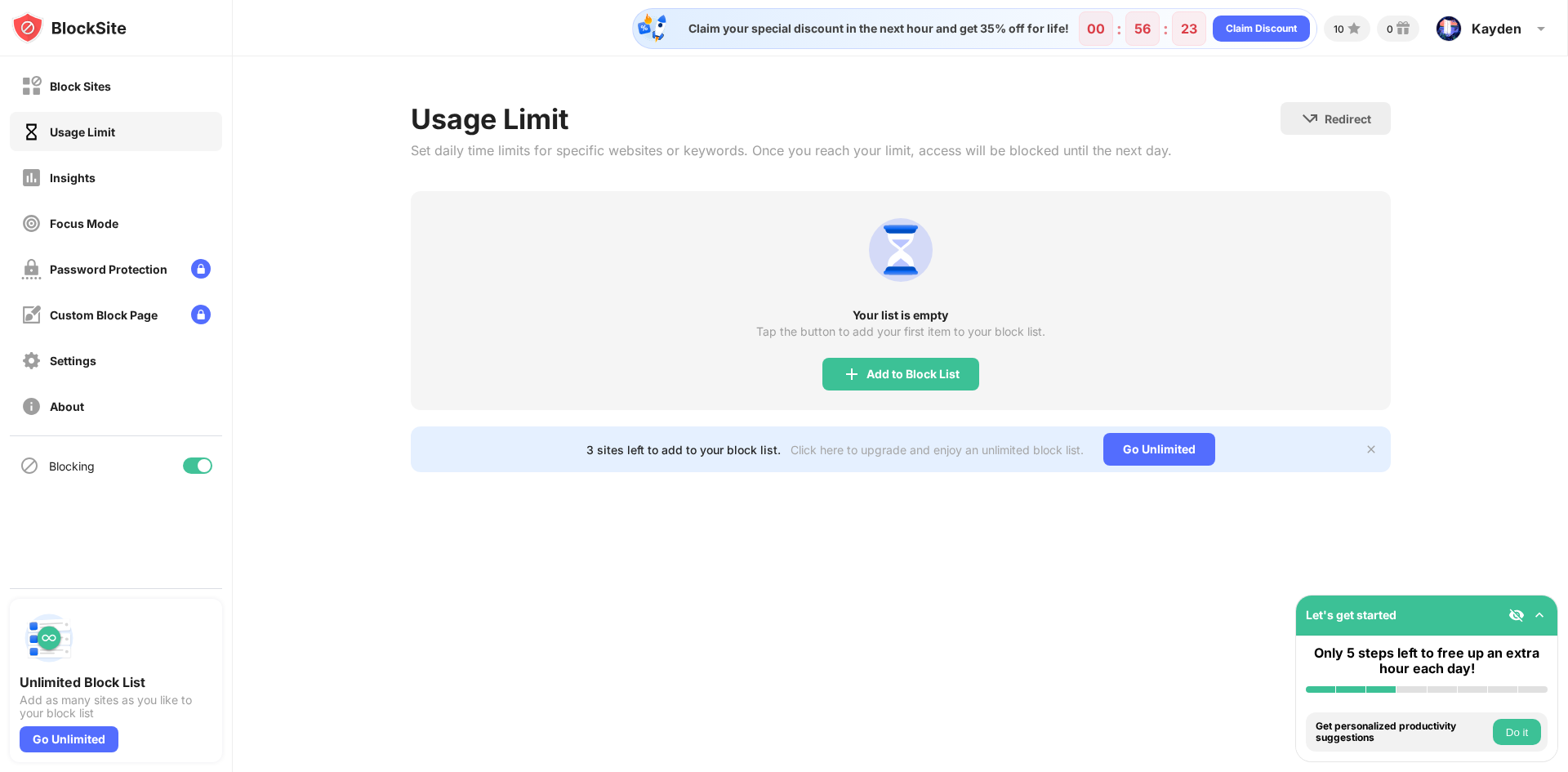
click at [87, 469] on div "Blocking" at bounding box center [72, 466] width 46 height 14
click at [137, 85] on div "Block Sites" at bounding box center [116, 86] width 212 height 39
